Goal: Information Seeking & Learning: Learn about a topic

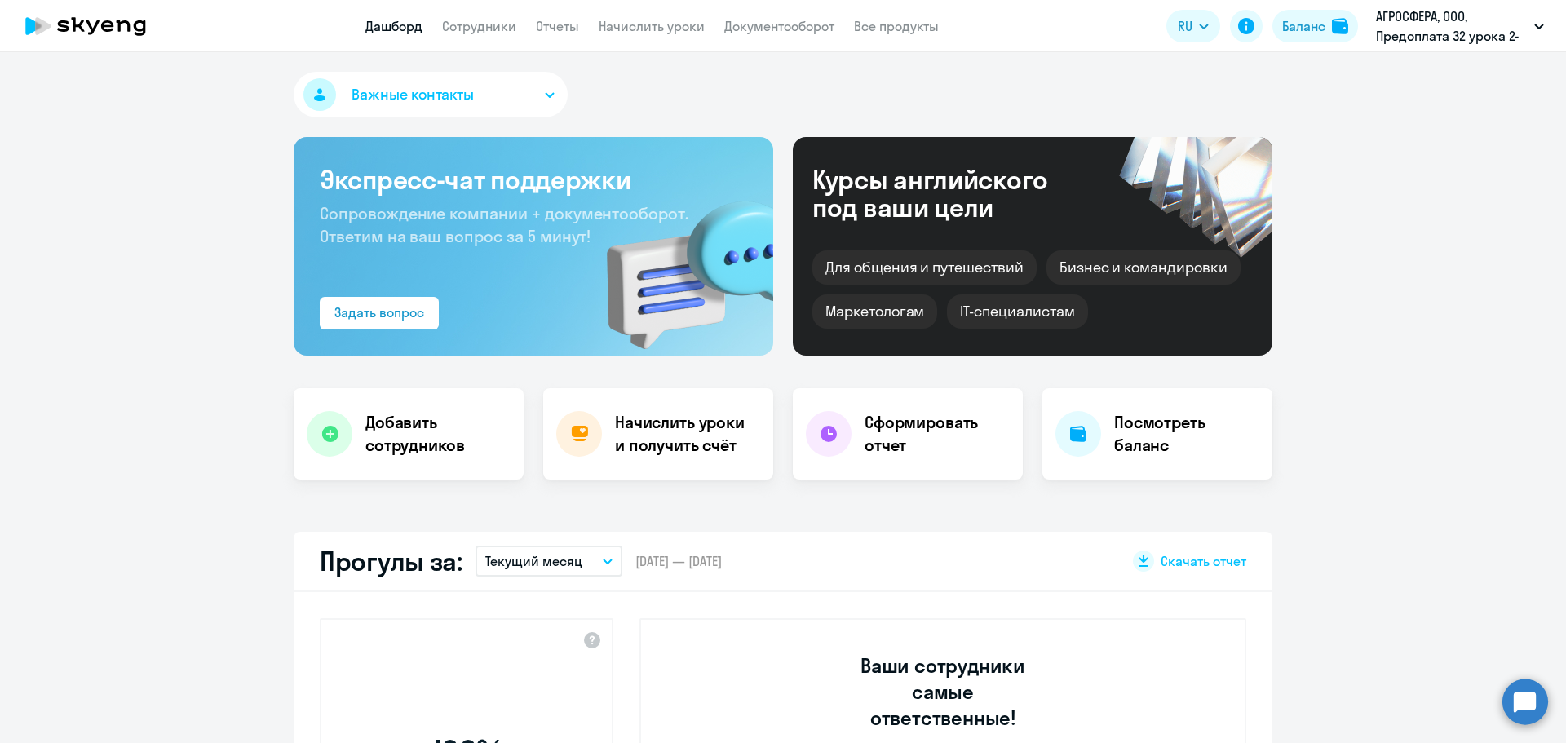
select select "30"
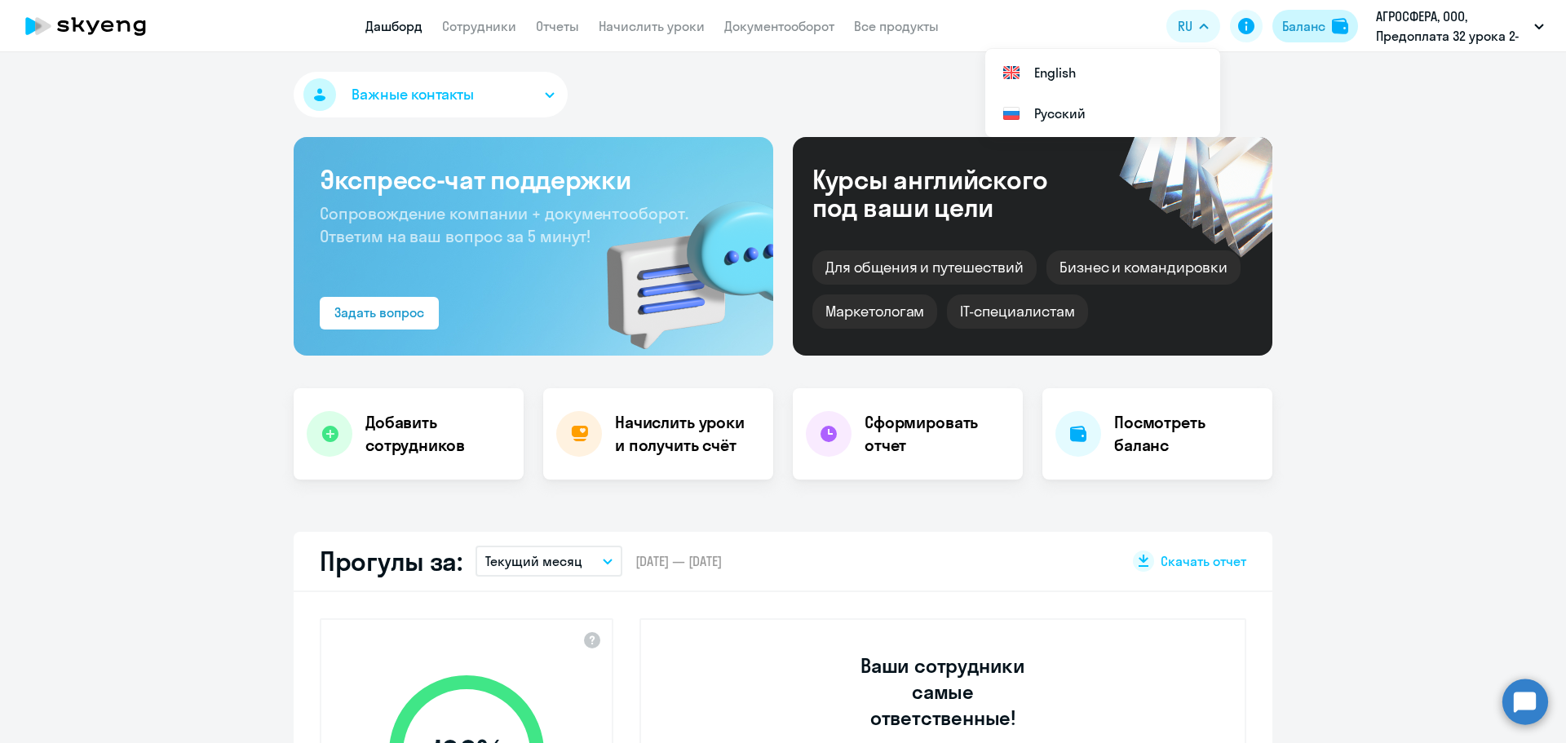
click at [1304, 26] on div "Баланс" at bounding box center [1303, 26] width 43 height 20
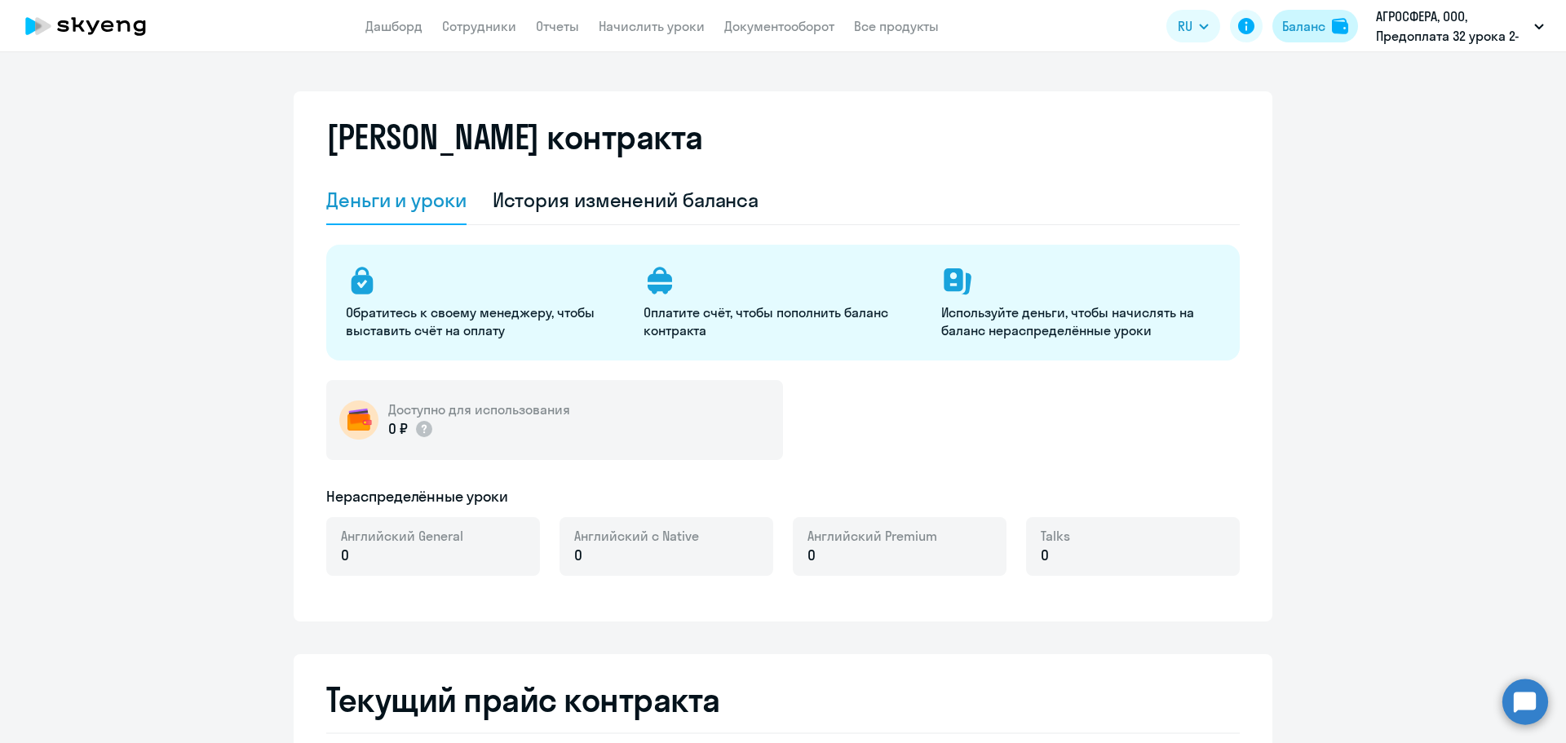
select select "english_adult_not_native_speaker"
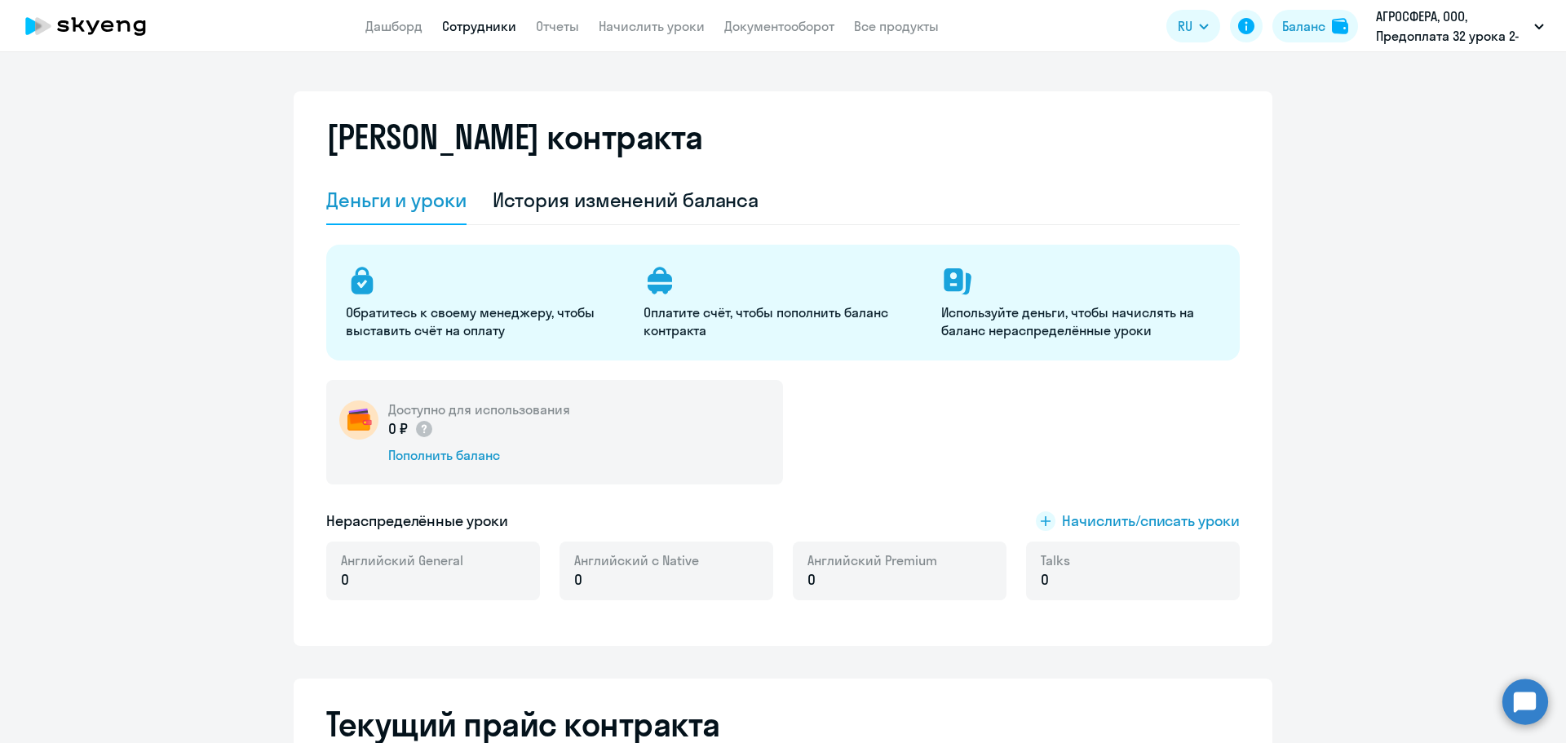
click at [502, 31] on link "Сотрудники" at bounding box center [479, 26] width 74 height 16
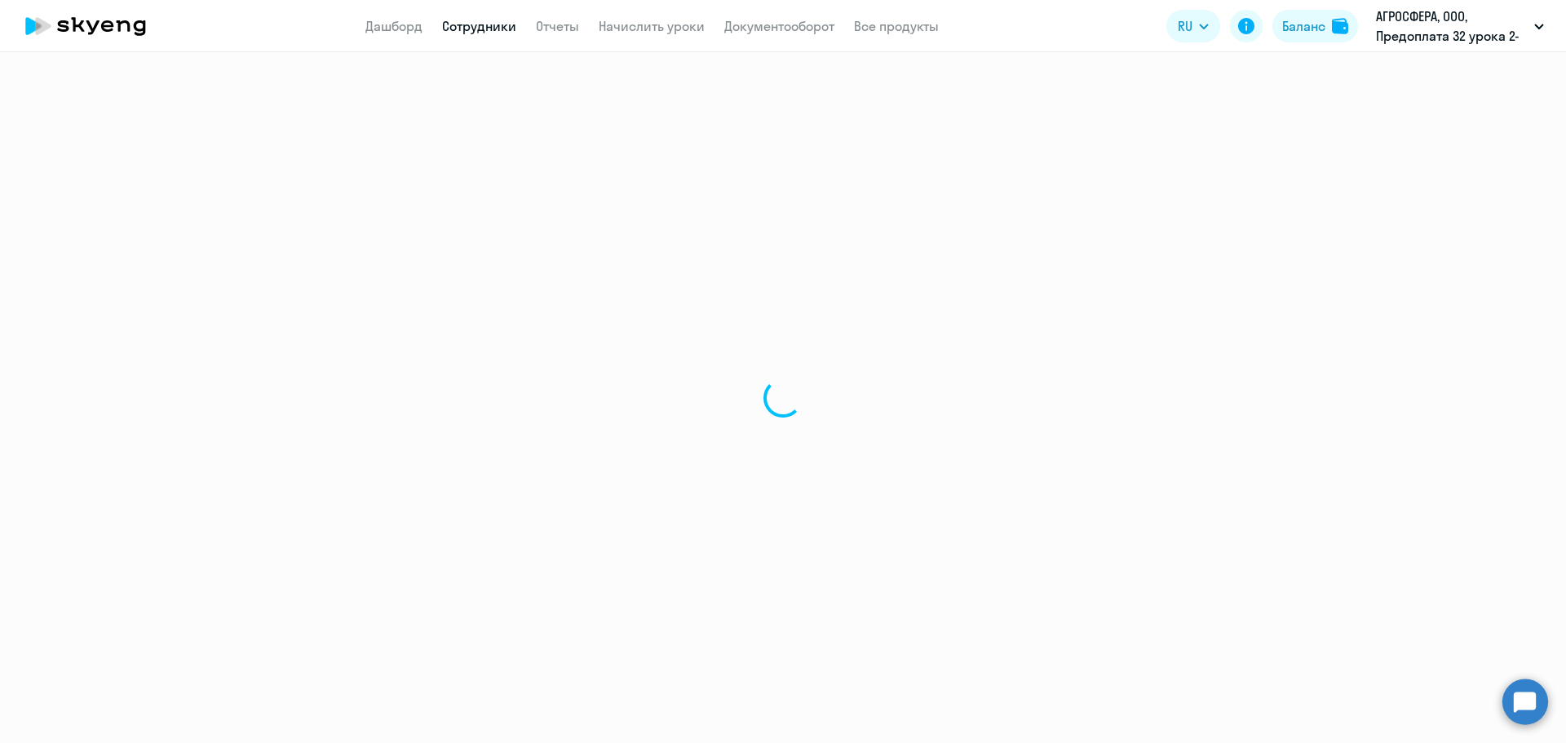
select select "30"
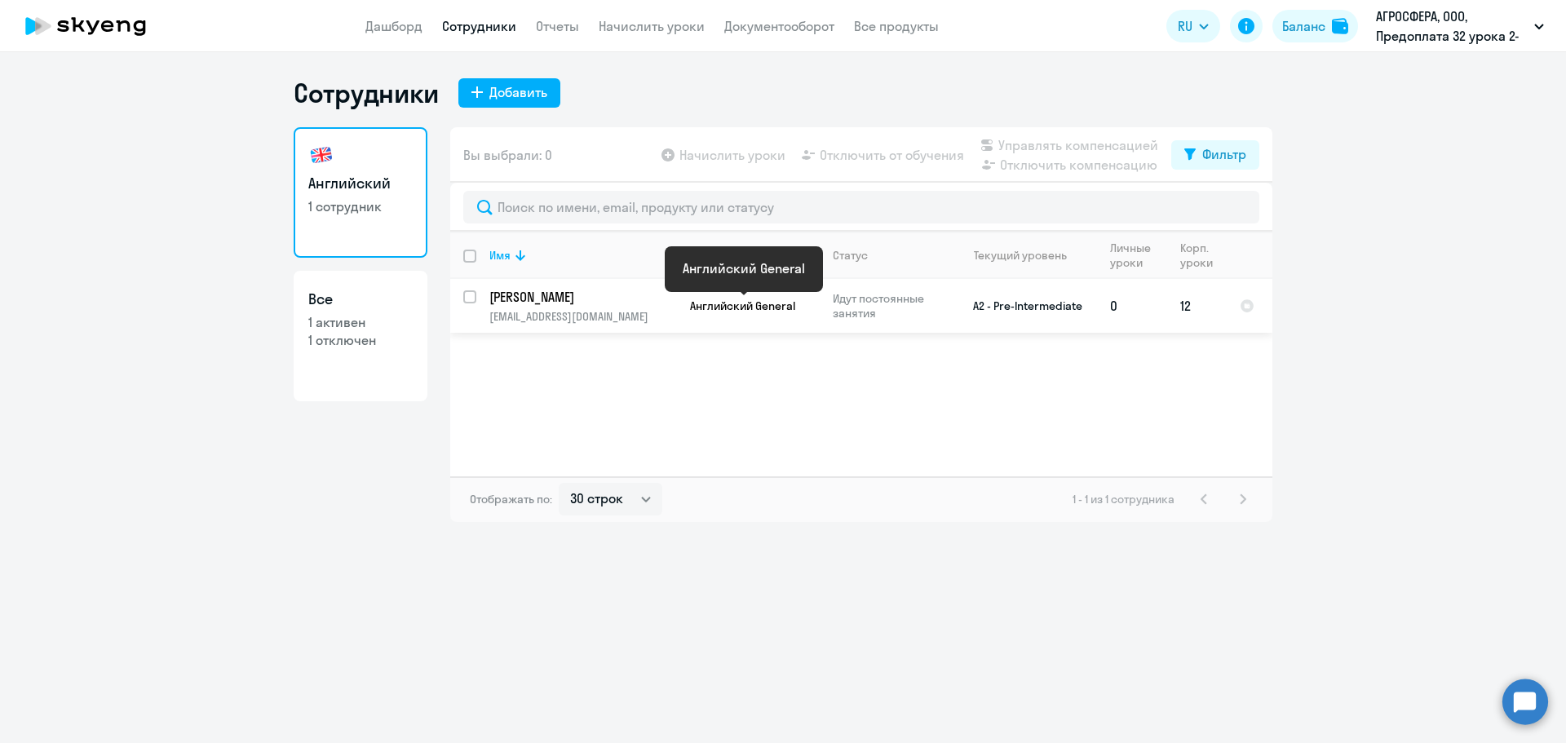
click at [728, 307] on span "Английский General" at bounding box center [742, 306] width 105 height 15
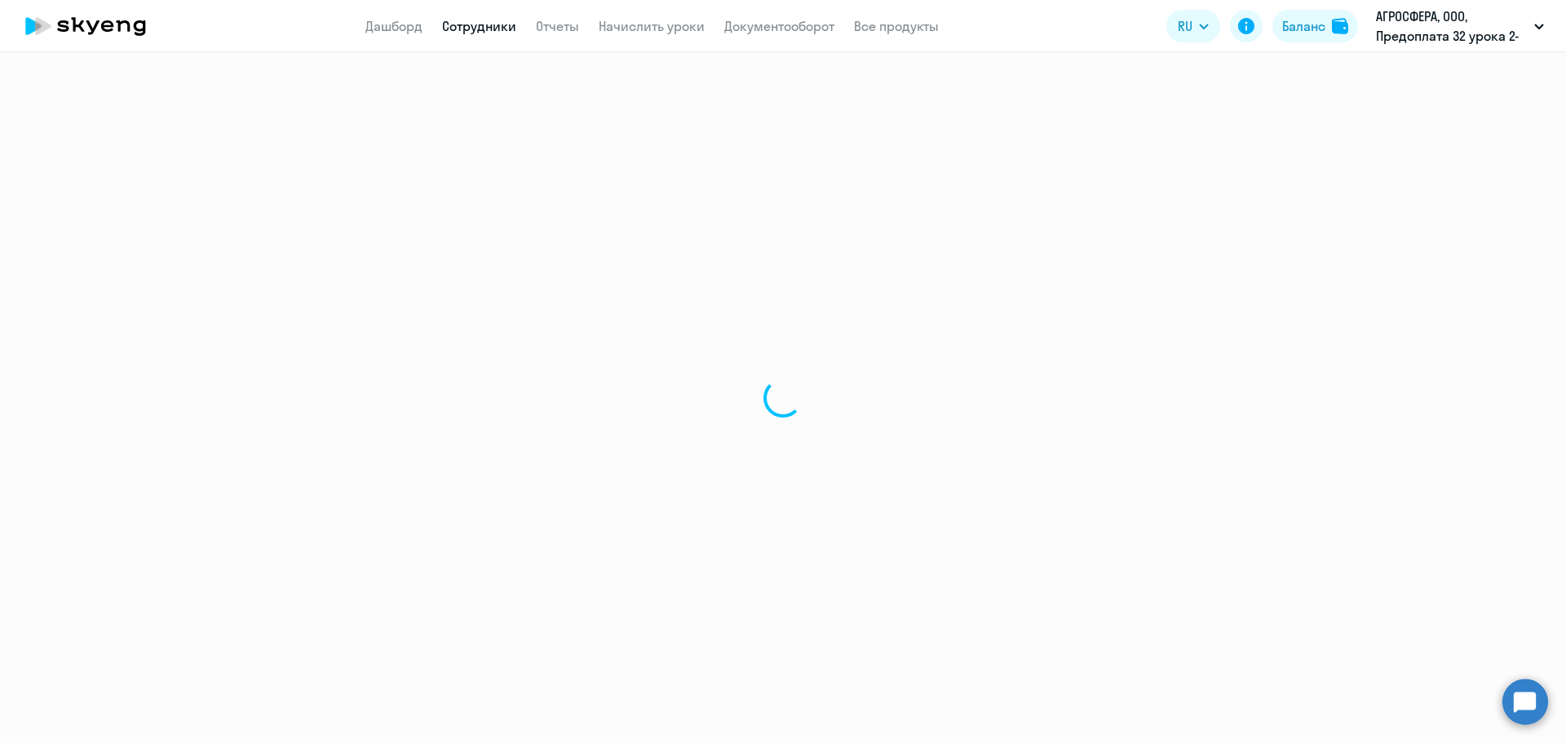
select select "english"
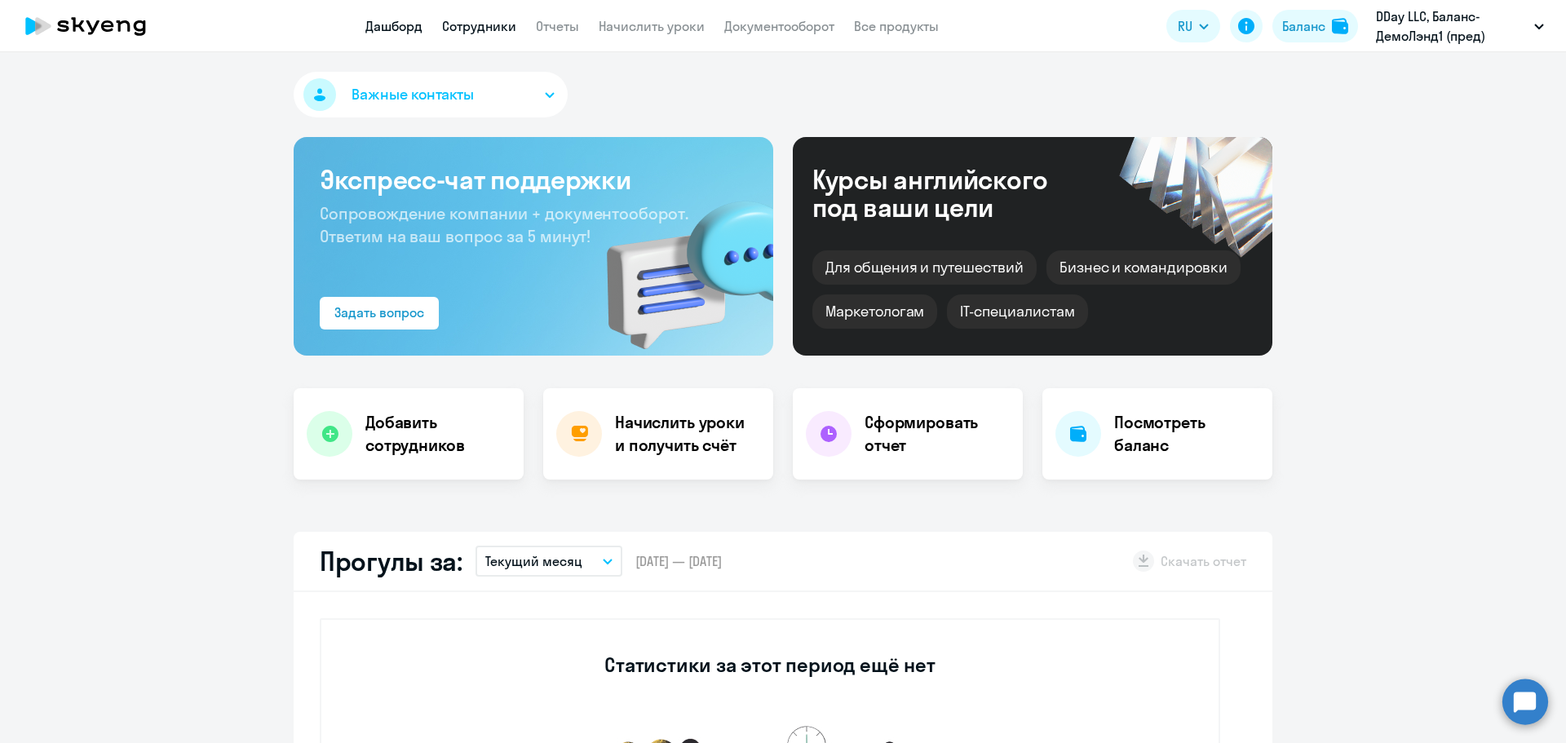
select select "30"
